Goal: Task Accomplishment & Management: Use online tool/utility

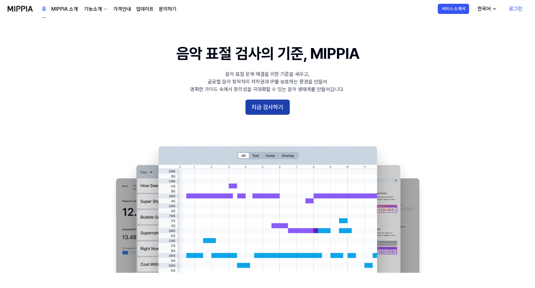
click at [269, 110] on button "지금 검사하기" at bounding box center [268, 107] width 44 height 15
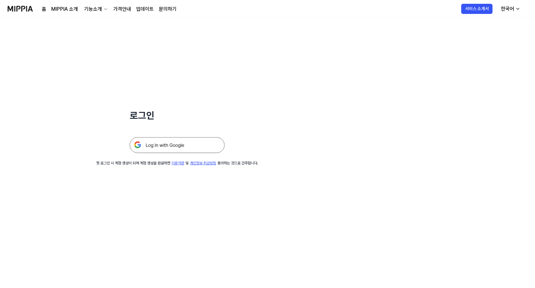
click at [173, 143] on img at bounding box center [177, 145] width 95 height 16
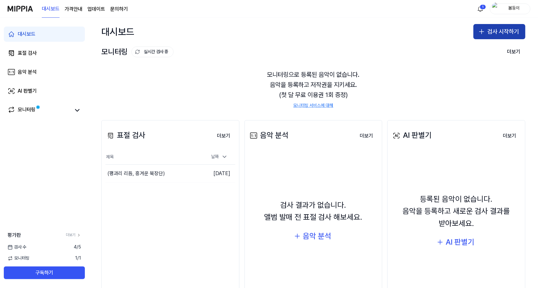
click at [491, 31] on button "검사 시작하기" at bounding box center [499, 31] width 52 height 15
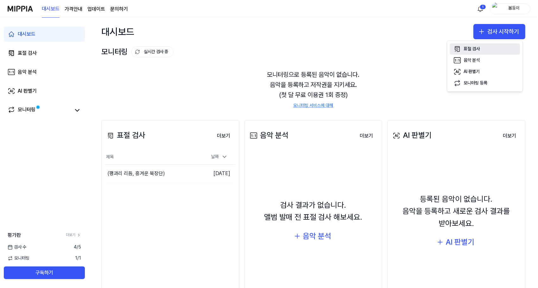
click at [476, 49] on div "표절 검사" at bounding box center [471, 49] width 16 height 6
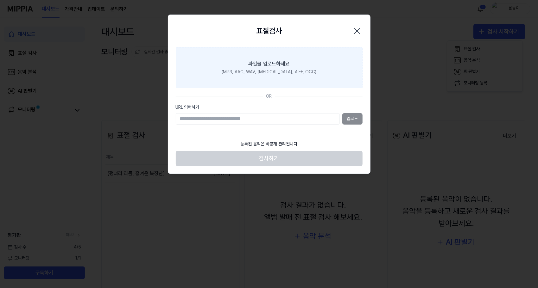
click at [268, 72] on div "(MP3, AAC, WAV, FLAC, AIFF, OGG)" at bounding box center [269, 72] width 95 height 6
click at [0, 0] on input "파일을 업로드하세요 (MP3, AAC, WAV, FLAC, AIFF, OGG)" at bounding box center [0, 0] width 0 height 0
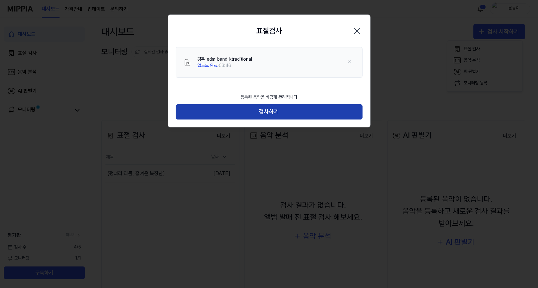
click at [259, 112] on button "검사하기" at bounding box center [269, 111] width 187 height 15
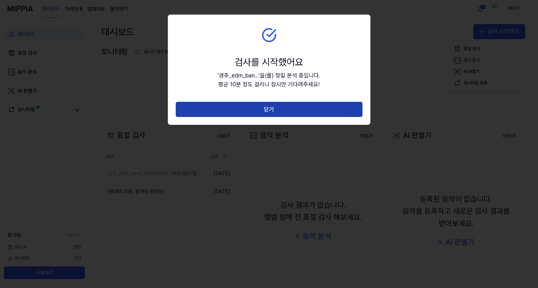
click at [265, 112] on button "닫기" at bounding box center [269, 109] width 187 height 15
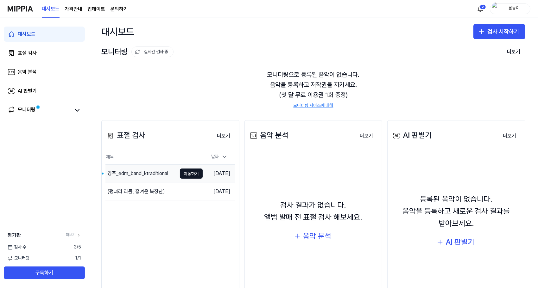
click at [143, 174] on div "경주_edm_band_ktraditional" at bounding box center [137, 174] width 61 height 8
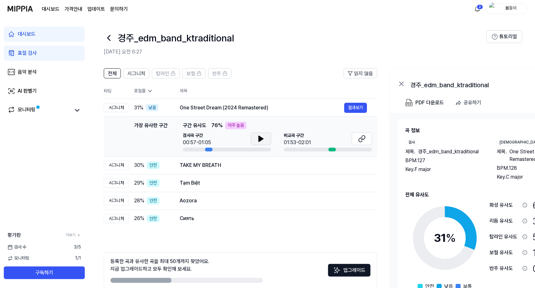
click at [263, 139] on icon at bounding box center [261, 139] width 4 height 6
click at [363, 136] on icon at bounding box center [363, 138] width 4 height 4
click at [264, 139] on icon at bounding box center [261, 139] width 8 height 8
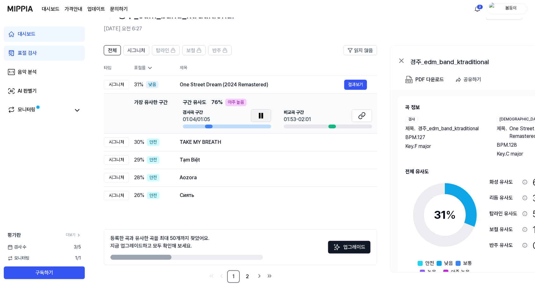
scroll to position [30, 0]
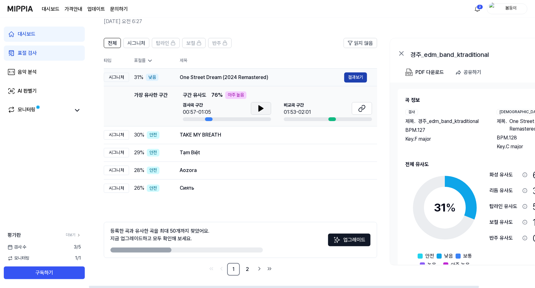
click at [358, 79] on button "결과보기" at bounding box center [355, 77] width 23 height 10
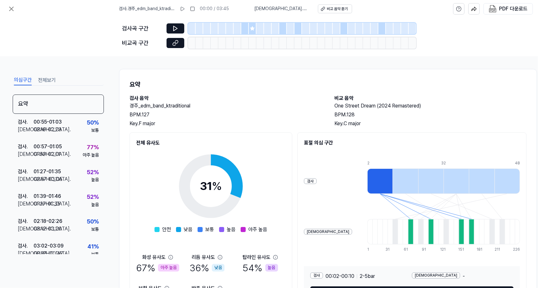
scroll to position [49, 0]
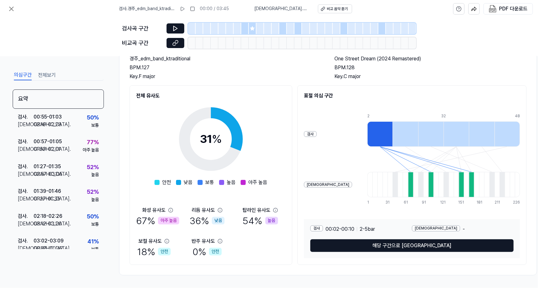
click at [166, 220] on div "아주 높음" at bounding box center [168, 221] width 21 height 8
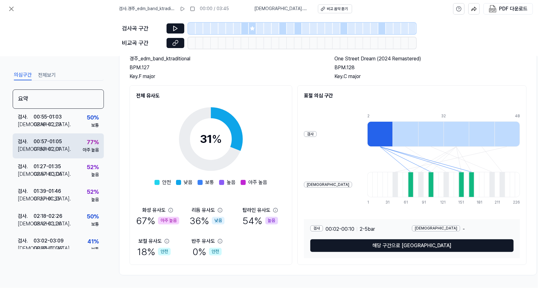
click at [54, 145] on div "00:57 - 01:05" at bounding box center [48, 142] width 28 height 8
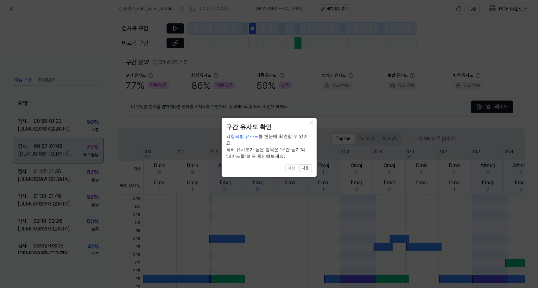
scroll to position [145, 0]
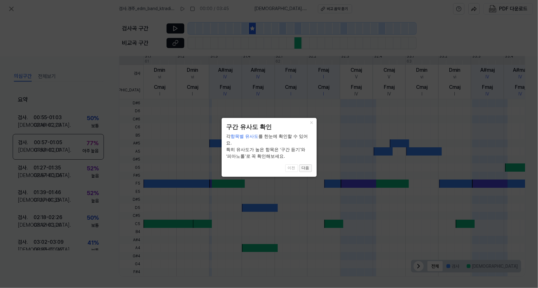
click at [306, 165] on button "다음" at bounding box center [305, 169] width 13 height 8
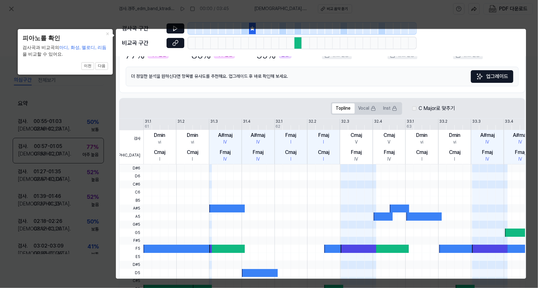
scroll to position [50, 0]
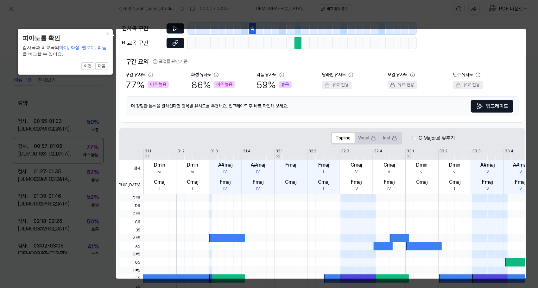
click at [224, 84] on body "검사 . 경주_edm_band_ktraditional 00:00 / 03:45 비교 . One Street Dream (2024 Remaste…" at bounding box center [269, 144] width 538 height 288
click at [154, 85] on body "검사 . 경주_edm_band_ktraditional 00:00 / 03:45 비교 . One Street Dream (2024 Remaste…" at bounding box center [269, 144] width 538 height 288
click at [107, 34] on button "×" at bounding box center [108, 33] width 10 height 9
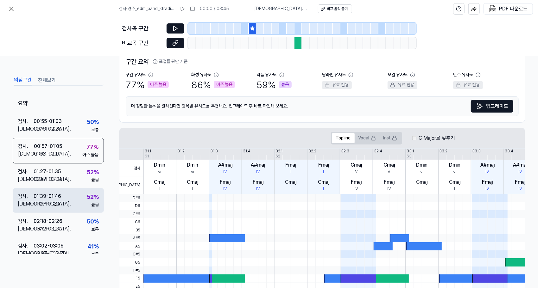
click at [56, 206] on div "01:27 - 01:35" at bounding box center [47, 204] width 27 height 8
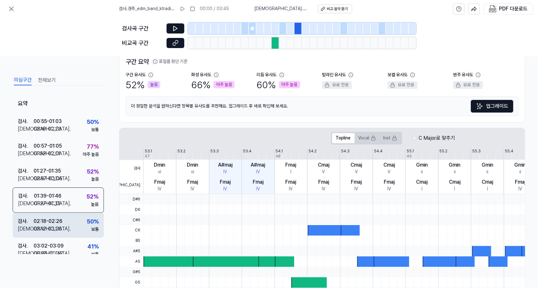
click at [52, 223] on div "02:18 - 02:26" at bounding box center [48, 222] width 29 height 8
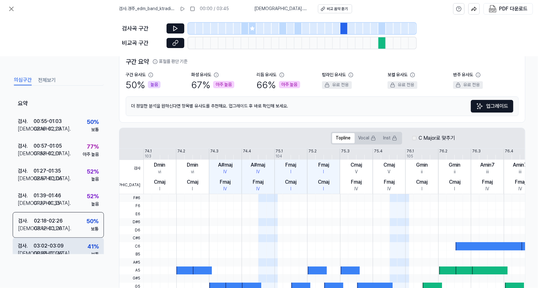
click at [55, 243] on div "03:02 - 03:09" at bounding box center [49, 246] width 30 height 8
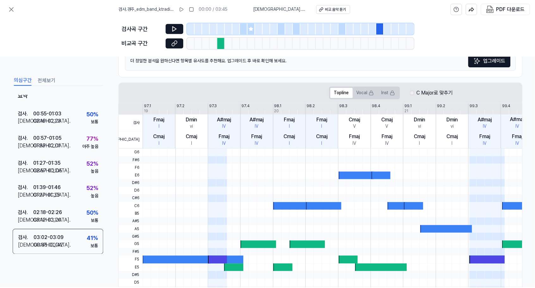
scroll to position [0, 0]
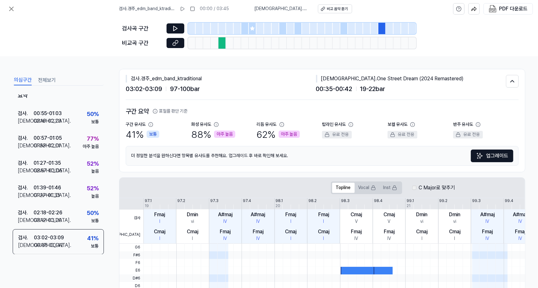
click at [387, 158] on div "더 정밀한 분석을 원하신다면 항목별 유사도를 추천해요. 업그레이드 후 바로 확인해 보세요. 업그레이드" at bounding box center [322, 156] width 393 height 20
click at [350, 123] on icon at bounding box center [350, 124] width 5 height 5
click at [491, 156] on button "업그레이드" at bounding box center [492, 156] width 42 height 13
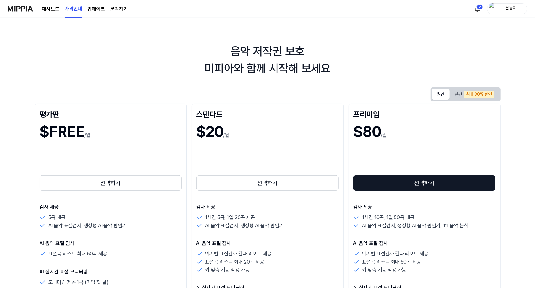
click at [442, 93] on button "월간" at bounding box center [441, 94] width 18 height 11
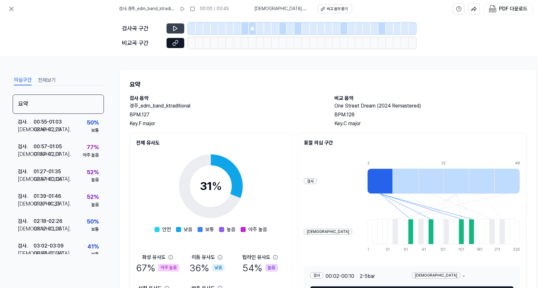
click at [176, 27] on icon at bounding box center [175, 28] width 4 height 5
click at [175, 27] on icon at bounding box center [175, 28] width 6 height 6
click at [241, 27] on div at bounding box center [238, 28] width 8 height 11
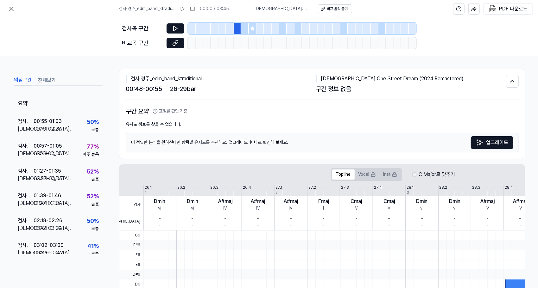
click at [254, 26] on icon at bounding box center [252, 28] width 5 height 5
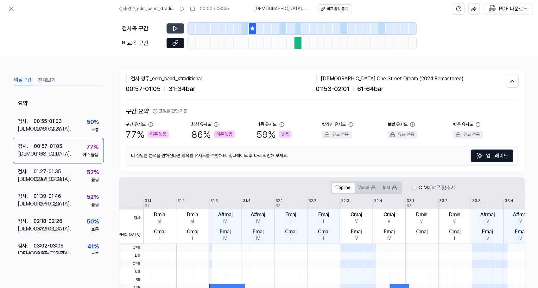
click at [175, 28] on icon at bounding box center [175, 28] width 6 height 6
click at [176, 28] on icon at bounding box center [176, 28] width 1 height 4
click at [282, 26] on div at bounding box center [283, 28] width 8 height 11
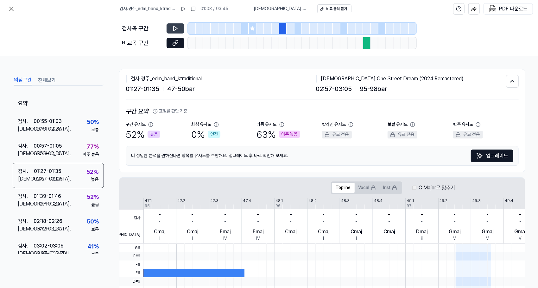
click at [176, 28] on icon at bounding box center [175, 28] width 6 height 6
click at [175, 27] on icon at bounding box center [175, 28] width 4 height 5
click at [175, 27] on icon at bounding box center [175, 28] width 6 height 6
click at [176, 44] on icon at bounding box center [176, 41] width 3 height 3
click at [47, 80] on button "전체보기" at bounding box center [47, 80] width 18 height 10
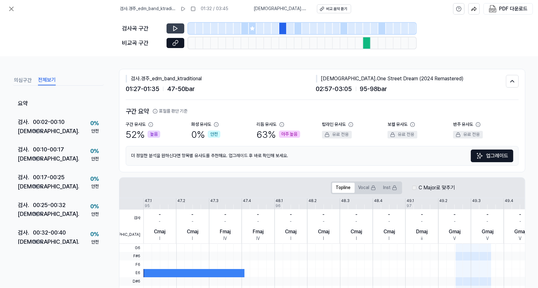
click at [47, 80] on button "전체보기" at bounding box center [47, 80] width 18 height 10
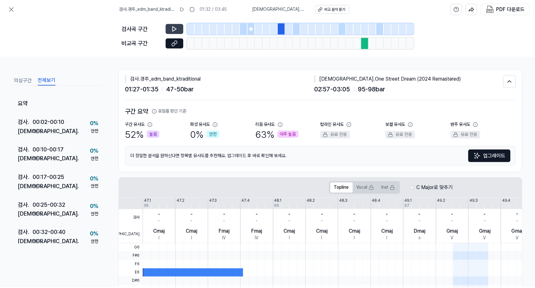
scroll to position [30, 0]
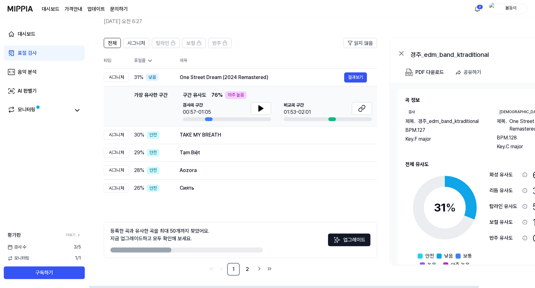
click at [150, 60] on icon at bounding box center [150, 61] width 6 height 6
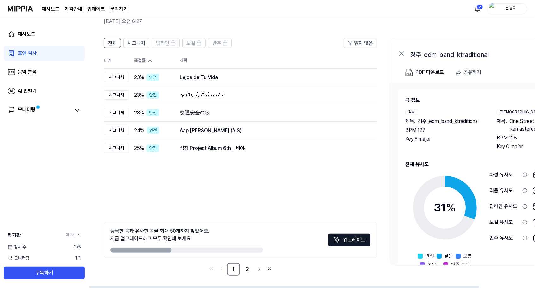
click at [149, 60] on icon at bounding box center [149, 61] width 3 height 2
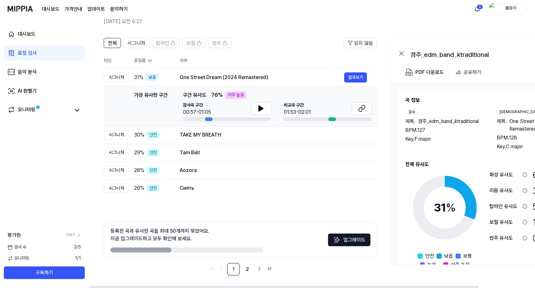
click at [149, 60] on icon at bounding box center [149, 61] width 3 height 2
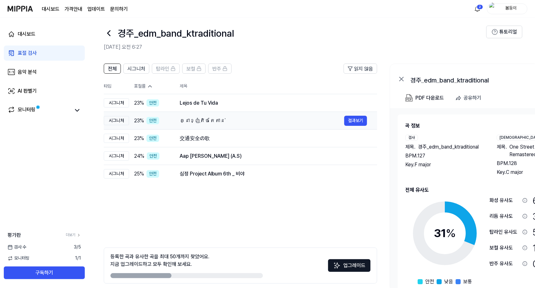
scroll to position [0, 0]
